Goal: Information Seeking & Learning: Learn about a topic

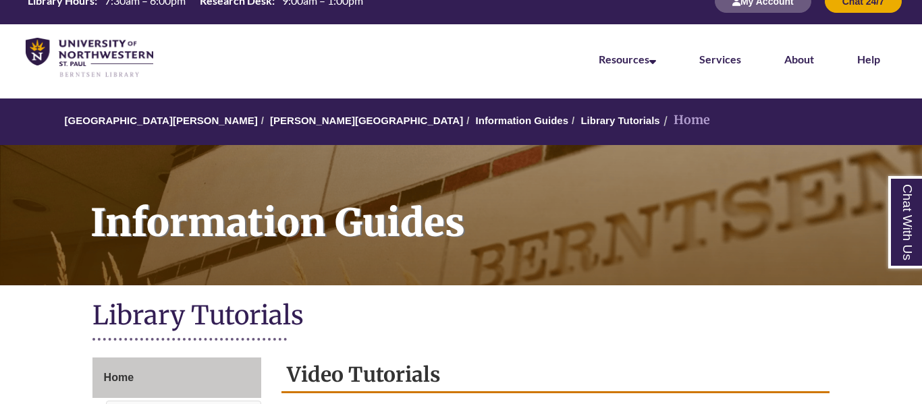
scroll to position [18, 0]
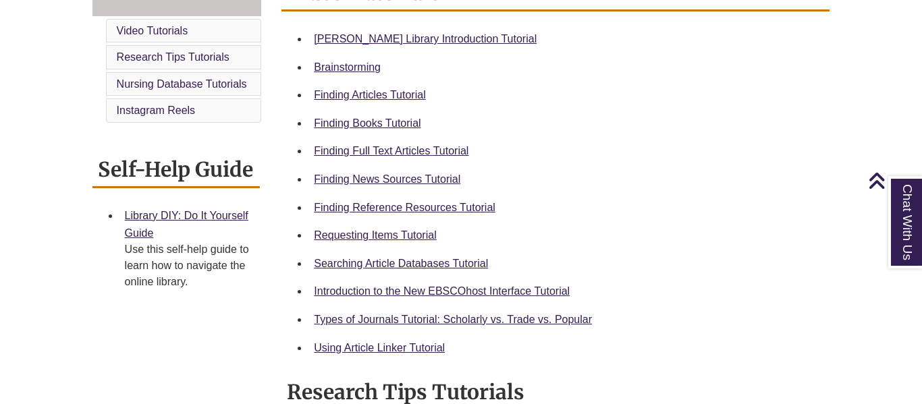
scroll to position [410, 0]
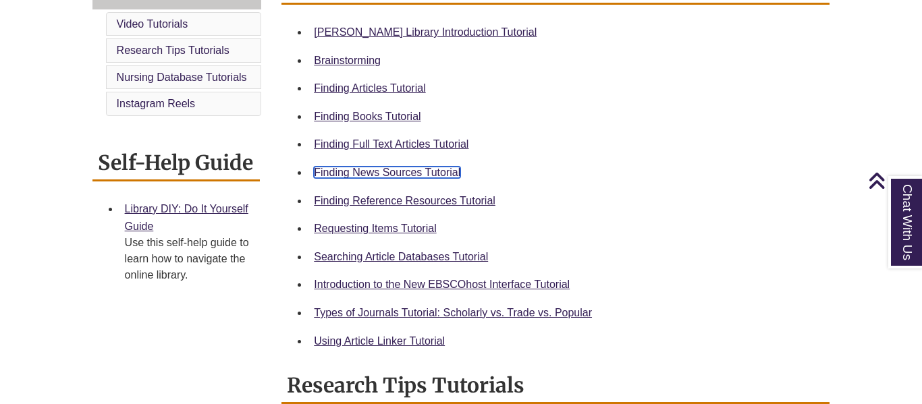
click at [395, 175] on link "Finding News Sources Tutorial" at bounding box center [387, 172] width 146 height 11
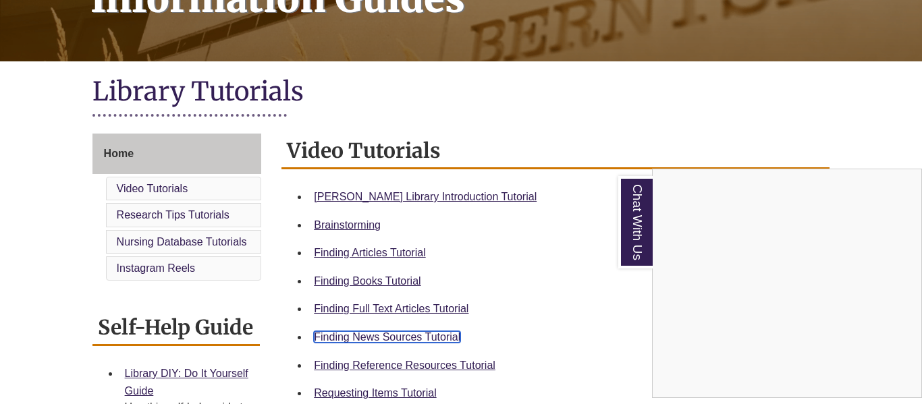
scroll to position [0, 0]
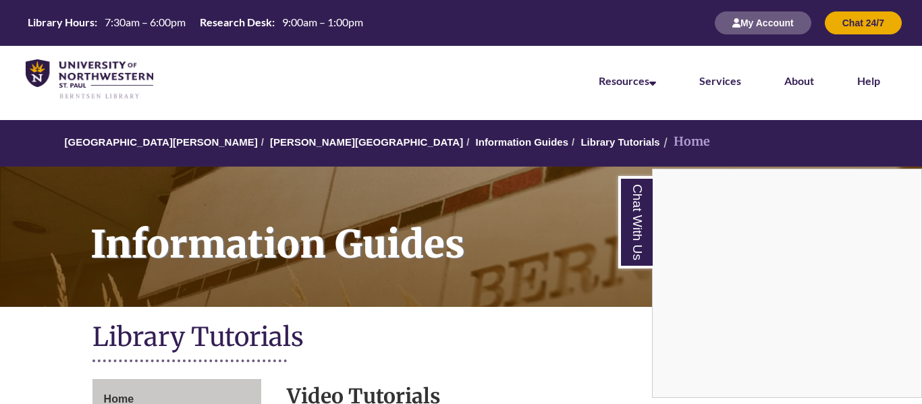
click at [267, 144] on div "Chat With Us" at bounding box center [461, 202] width 922 height 404
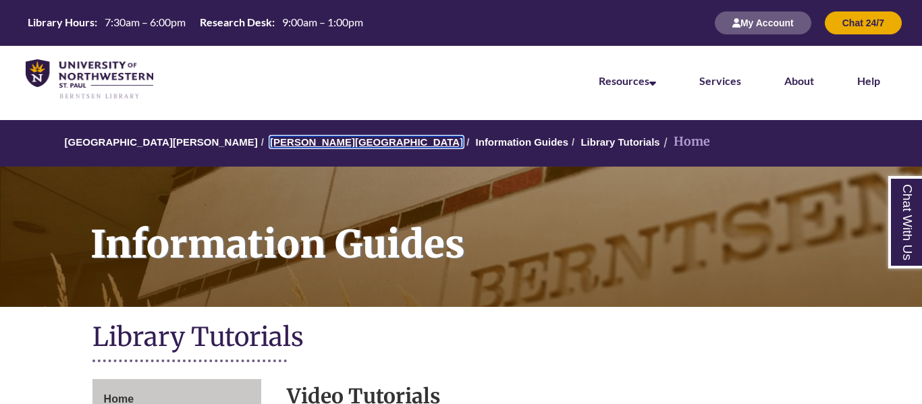
click at [270, 144] on link "[PERSON_NAME][GEOGRAPHIC_DATA]" at bounding box center [366, 141] width 193 height 11
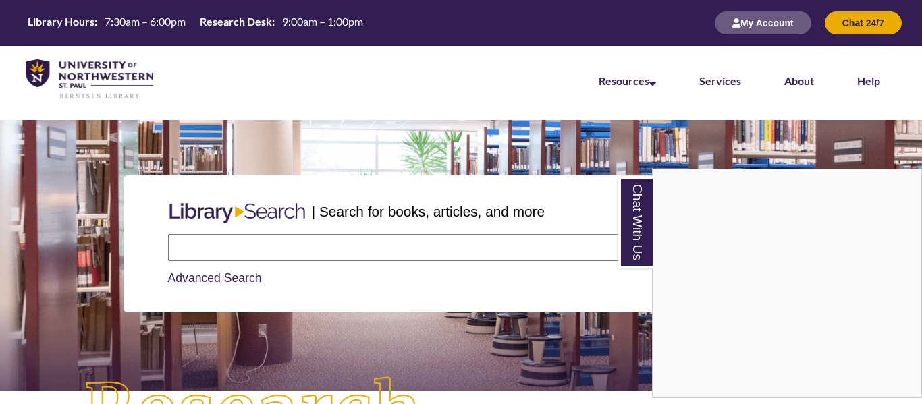
click at [310, 242] on div "Chat With Us" at bounding box center [461, 202] width 922 height 404
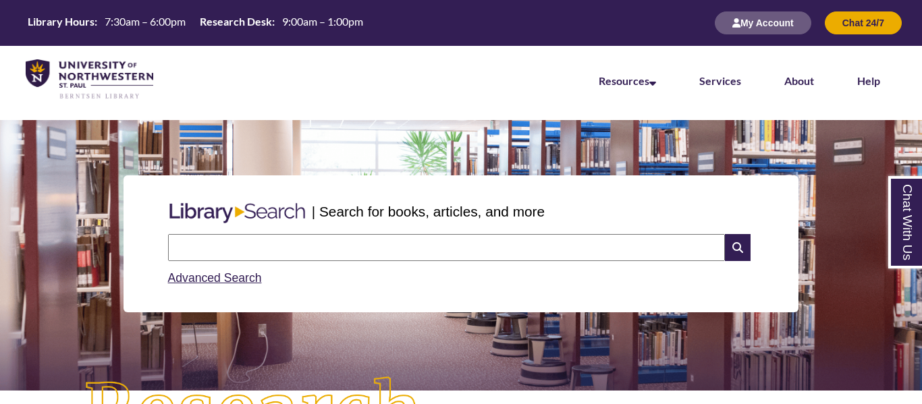
click at [310, 244] on input "text" at bounding box center [446, 247] width 557 height 27
paste input "**********"
type input "**********"
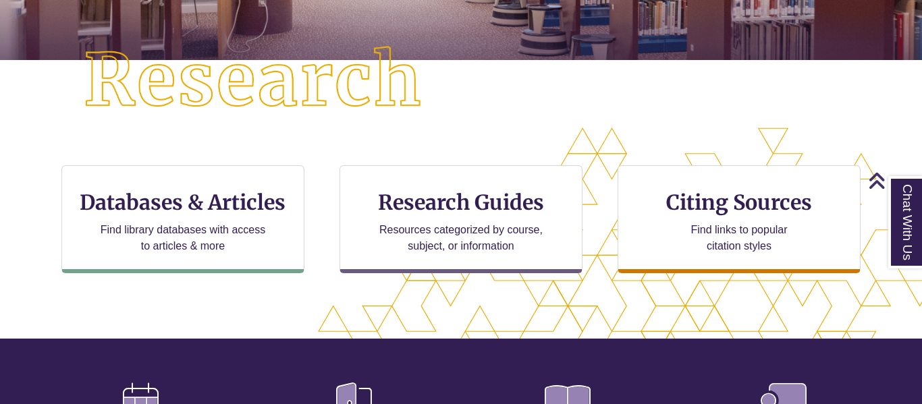
scroll to position [339, 0]
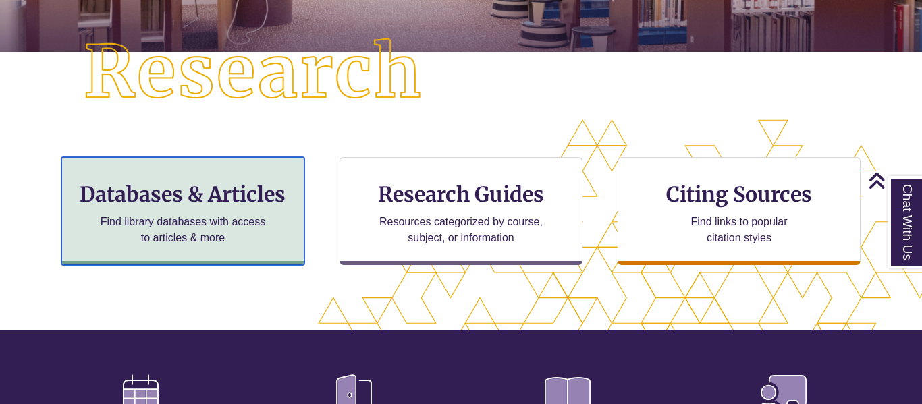
click at [261, 168] on div "Databases & Articles Find library databases with access to articles & more" at bounding box center [182, 211] width 243 height 108
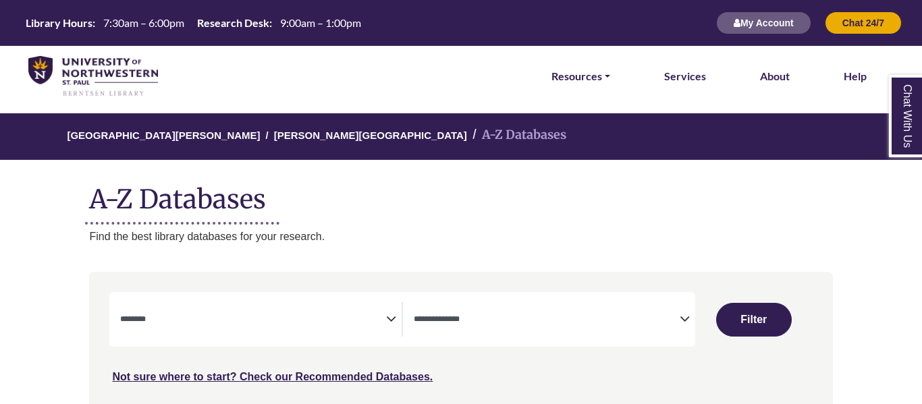
select select "Database Subject Filter"
select select "Database Types Filter"
select select "Database Subject Filter"
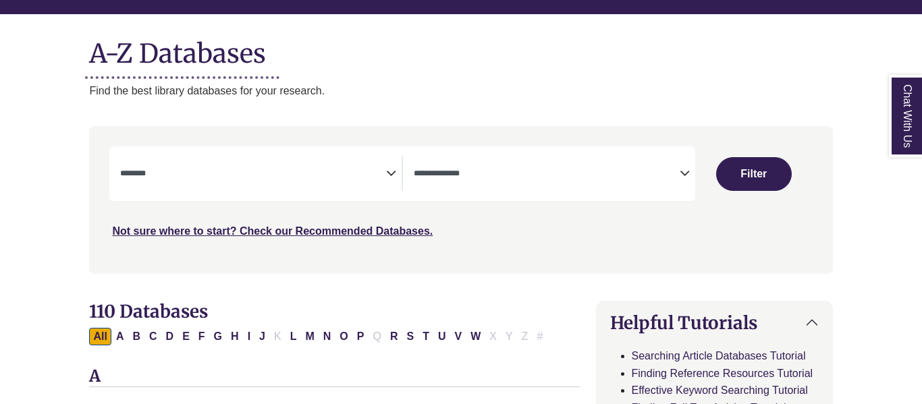
scroll to position [148, 0]
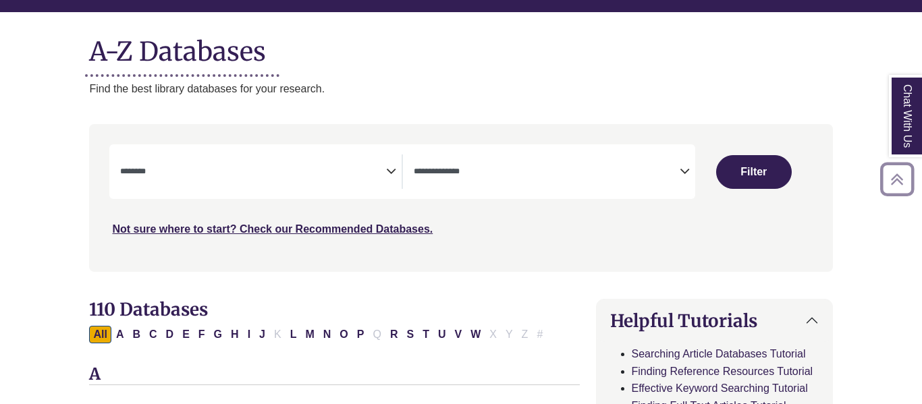
click at [681, 170] on icon "Search filters" at bounding box center [684, 169] width 10 height 20
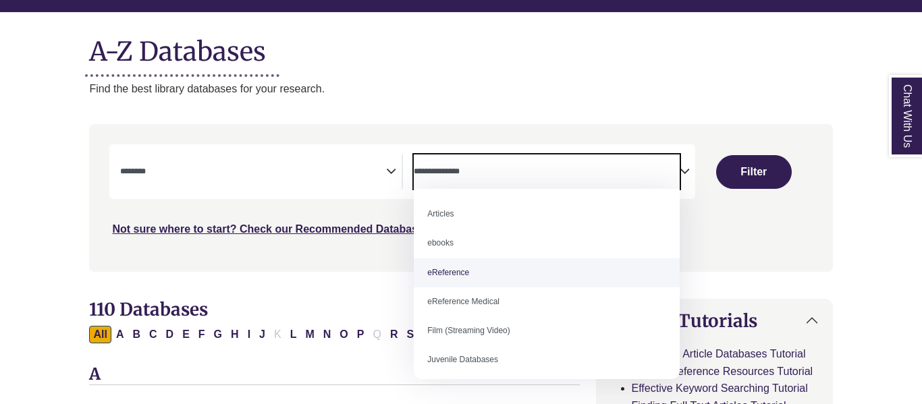
select select "*****"
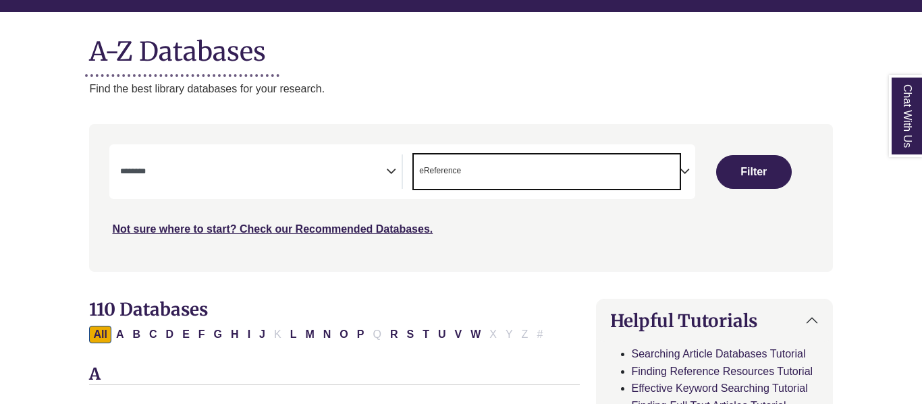
scroll to position [27, 0]
click at [391, 169] on icon "Search filters" at bounding box center [391, 169] width 10 height 20
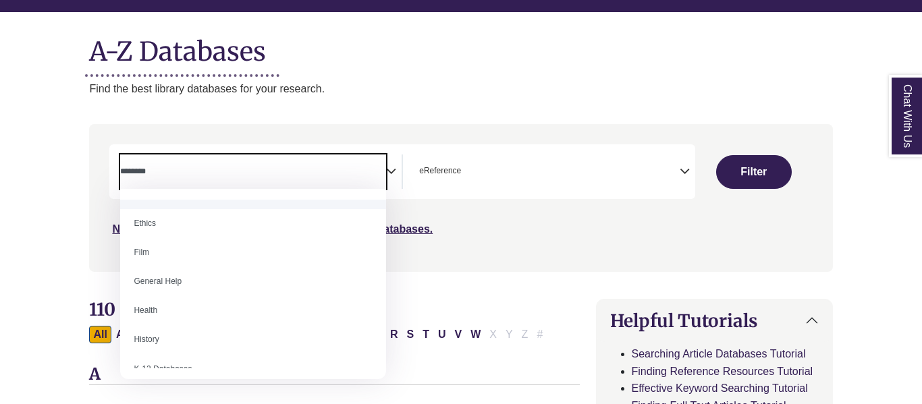
scroll to position [522, 0]
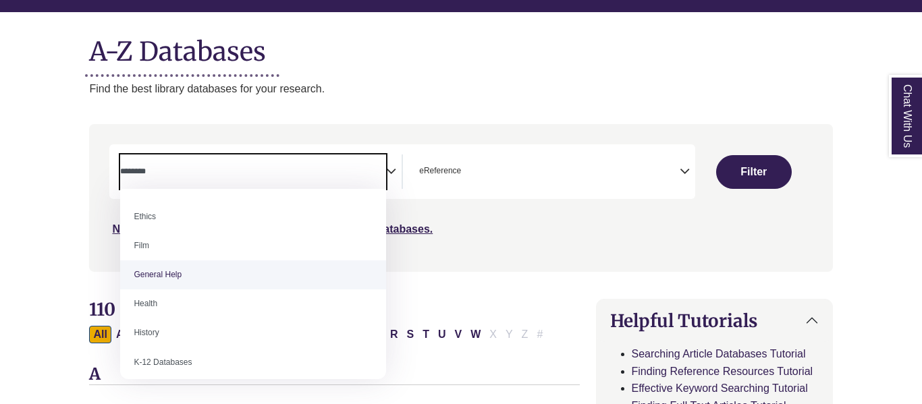
select select "*****"
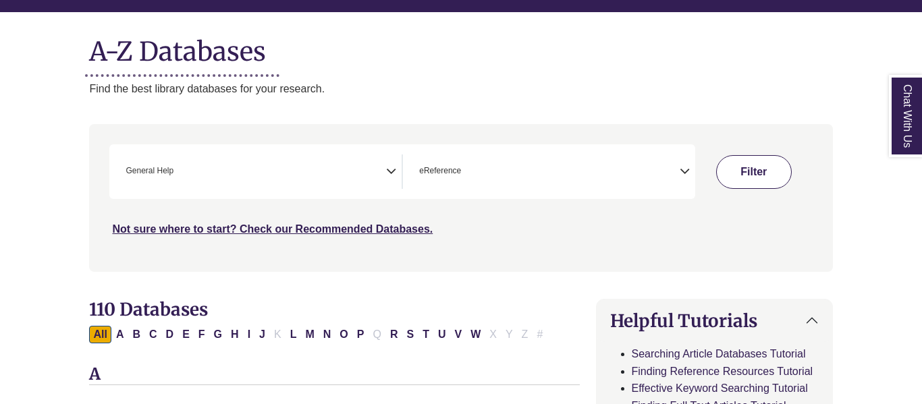
click at [748, 182] on button "Filter" at bounding box center [754, 172] width 76 height 34
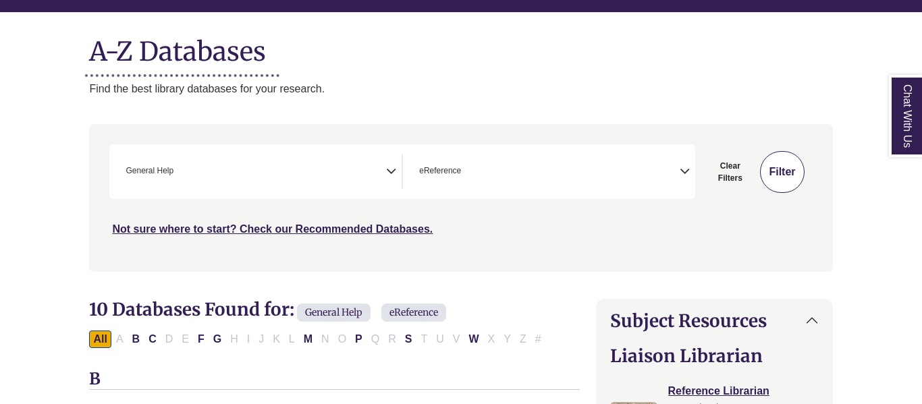
click at [787, 175] on button "Filter" at bounding box center [782, 172] width 44 height 42
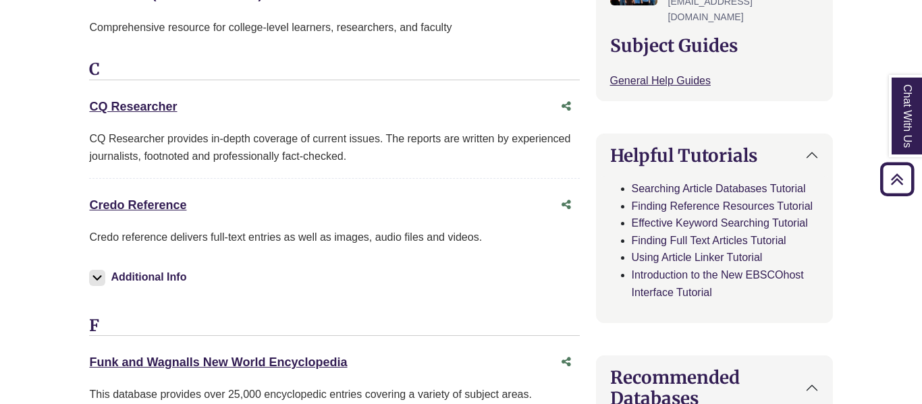
scroll to position [609, 0]
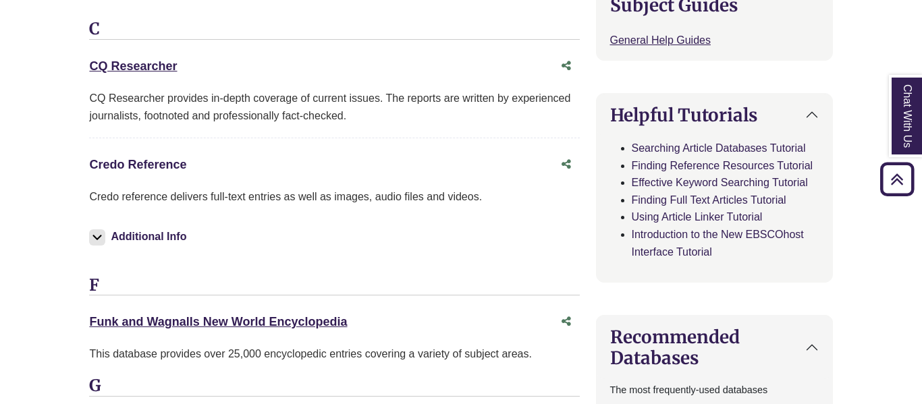
click at [177, 164] on link "Credo Reference This link opens in a new window" at bounding box center [137, 164] width 97 height 13
